Goal: Task Accomplishment & Management: Use online tool/utility

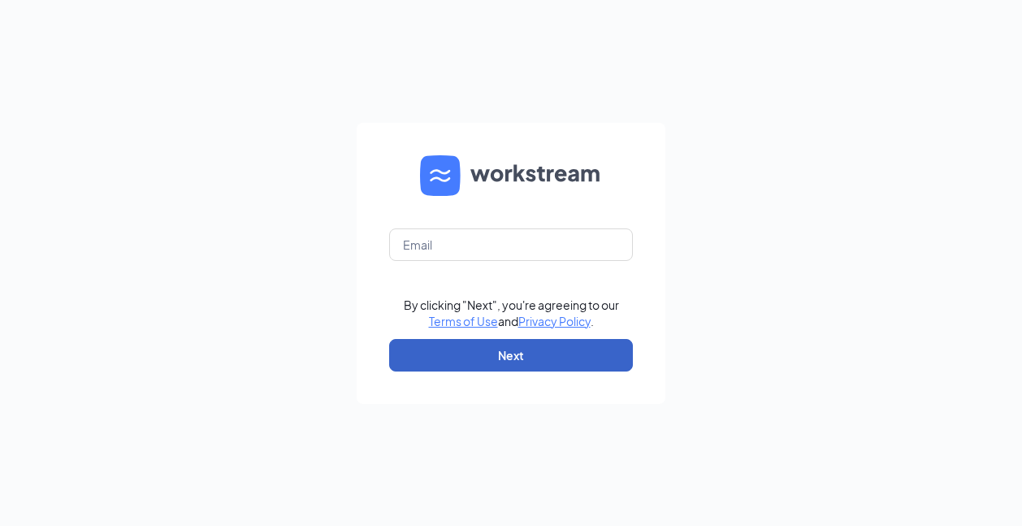
click at [465, 353] on button "Next" at bounding box center [511, 355] width 244 height 32
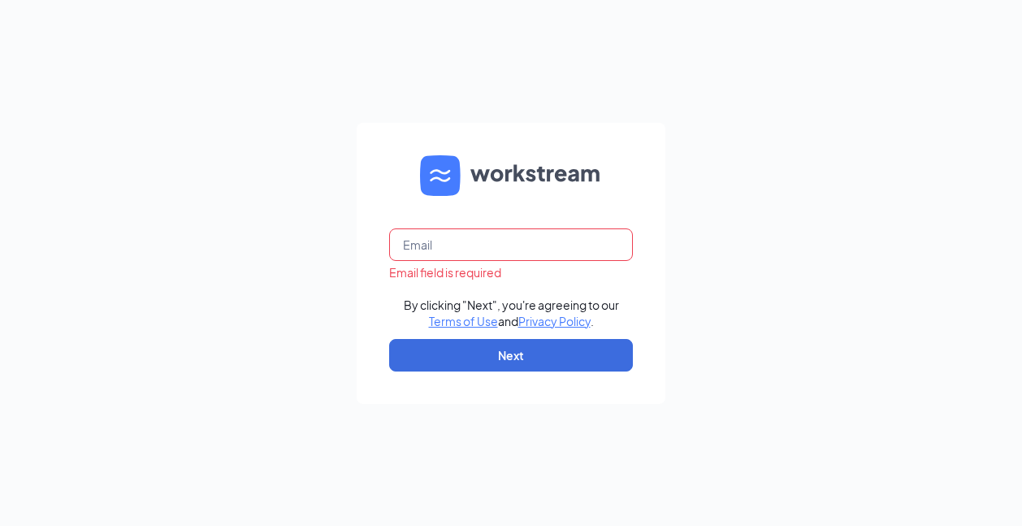
click at [498, 240] on input "text" at bounding box center [511, 244] width 244 height 32
click at [515, 244] on input "text" at bounding box center [511, 244] width 244 height 32
type input "[EMAIL_ADDRESS][DOMAIN_NAME]"
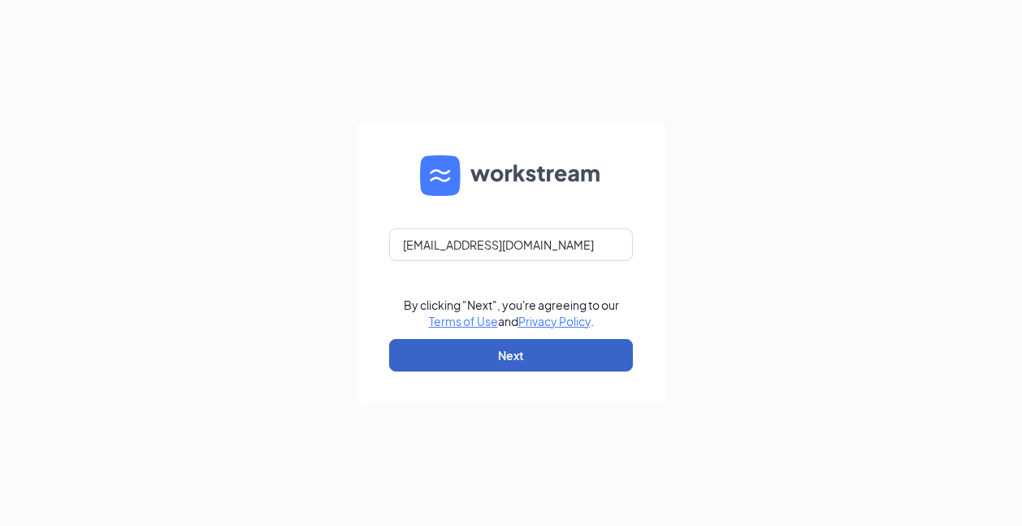
click at [507, 348] on button "Next" at bounding box center [511, 355] width 244 height 32
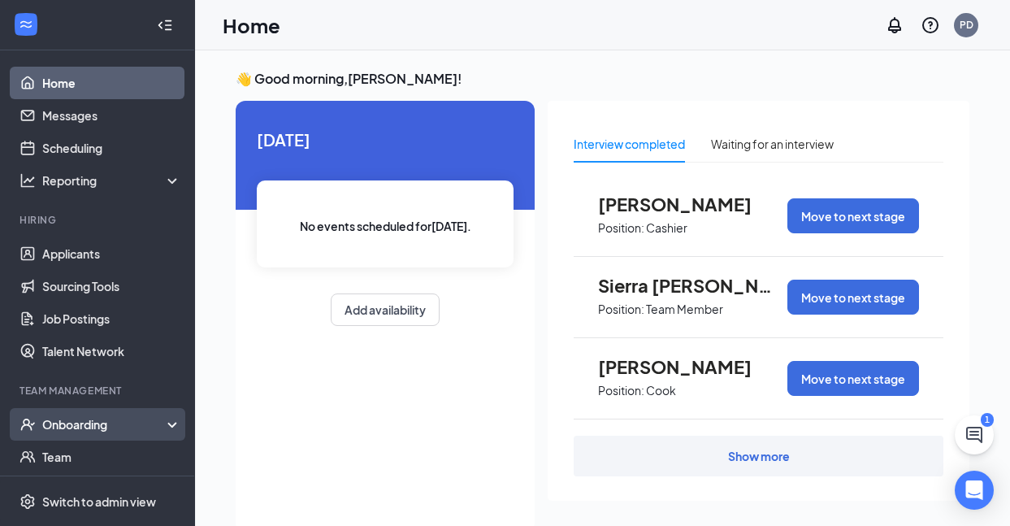
click at [118, 434] on div "Onboarding" at bounding box center [97, 424] width 195 height 32
click at [115, 452] on link "Overview" at bounding box center [111, 456] width 139 height 32
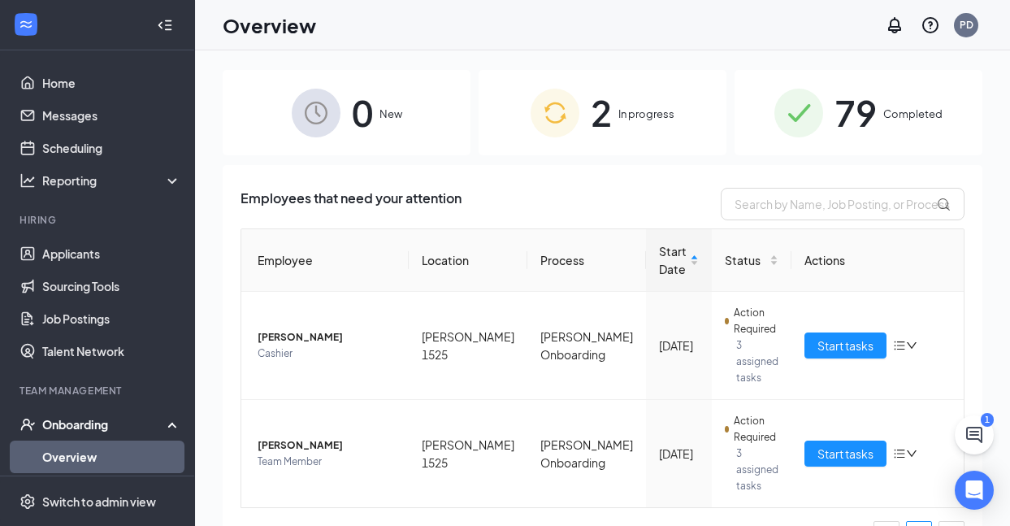
click at [636, 112] on span "In progress" at bounding box center [646, 114] width 56 height 16
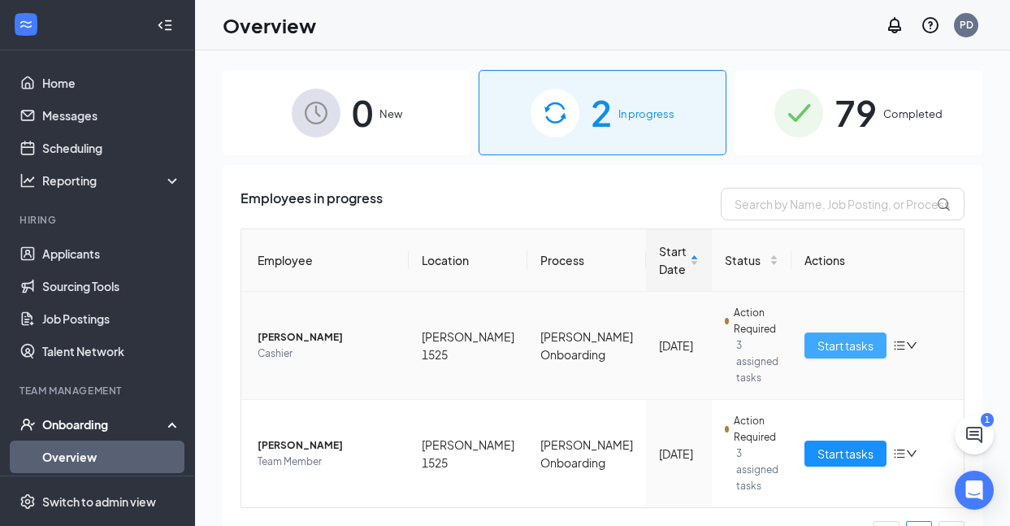
click at [838, 336] on span "Start tasks" at bounding box center [845, 345] width 56 height 18
click at [292, 437] on span "[PERSON_NAME]" at bounding box center [327, 445] width 138 height 16
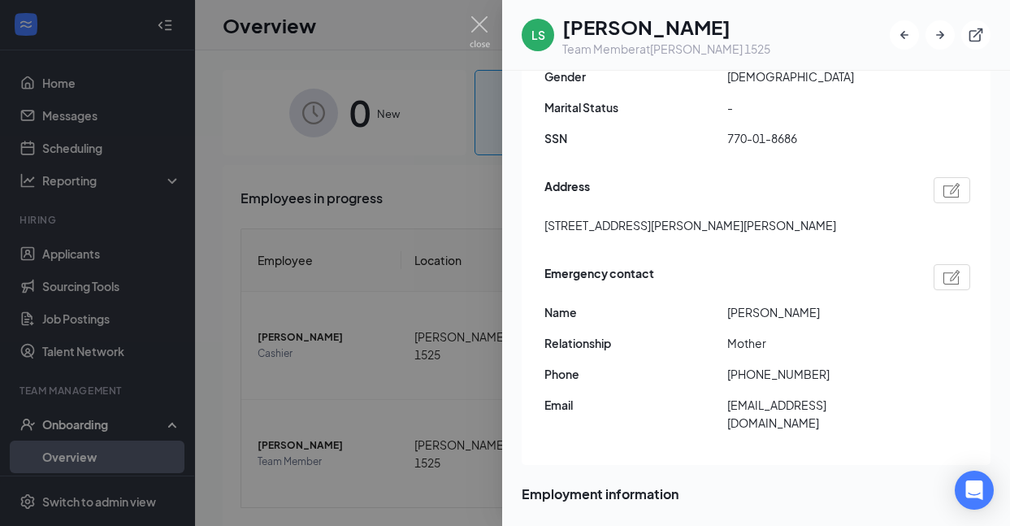
scroll to position [162, 0]
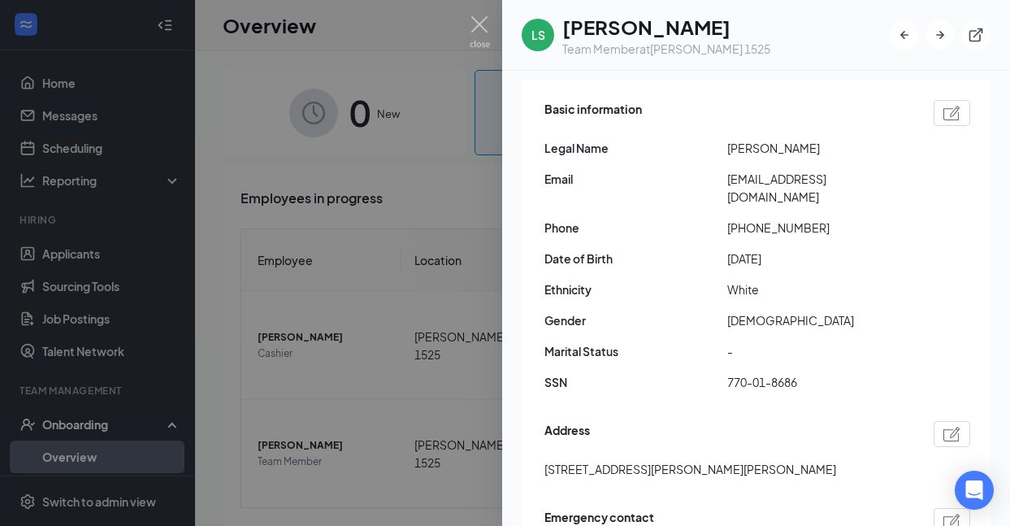
click at [348, 354] on div at bounding box center [505, 263] width 1010 height 526
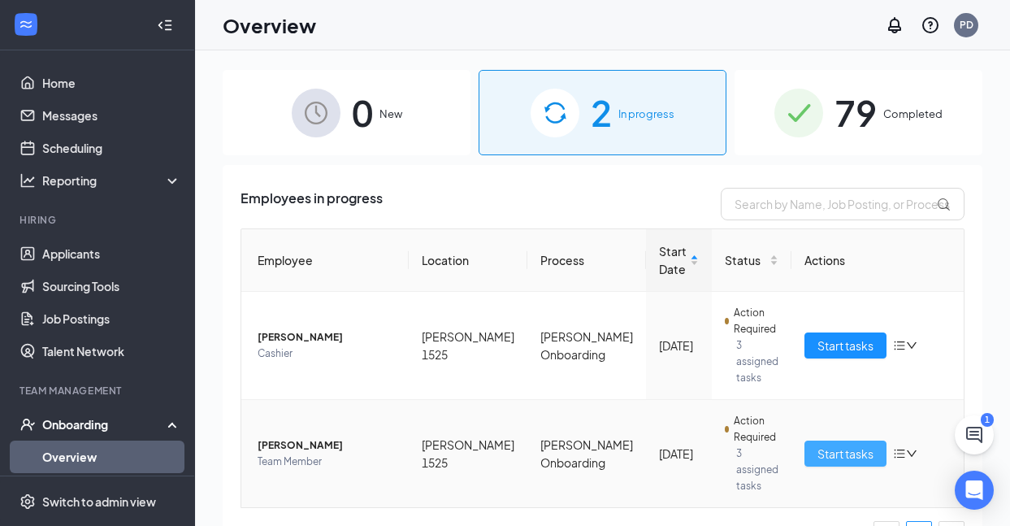
click at [825, 444] on span "Start tasks" at bounding box center [845, 453] width 56 height 18
